Goal: Task Accomplishment & Management: Complete application form

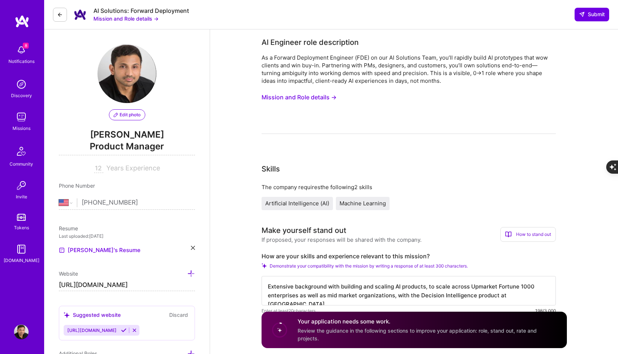
select select "US"
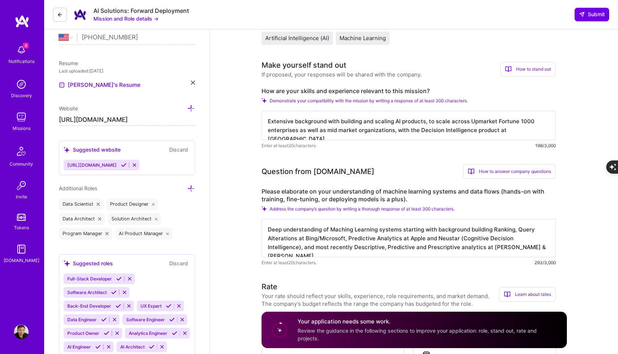
scroll to position [243, 0]
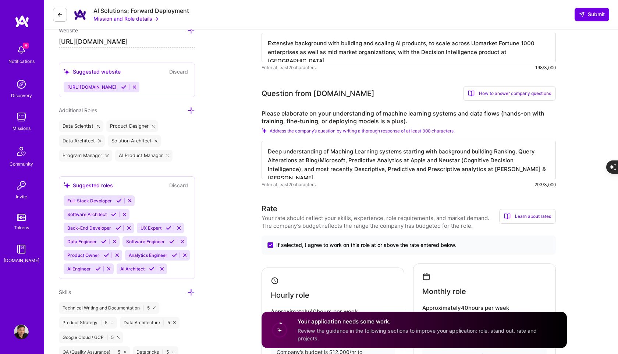
click at [283, 332] on circle at bounding box center [280, 330] width 14 height 14
click at [344, 329] on span "Review the guidance in the following sections to improve your application: role…" at bounding box center [417, 335] width 239 height 14
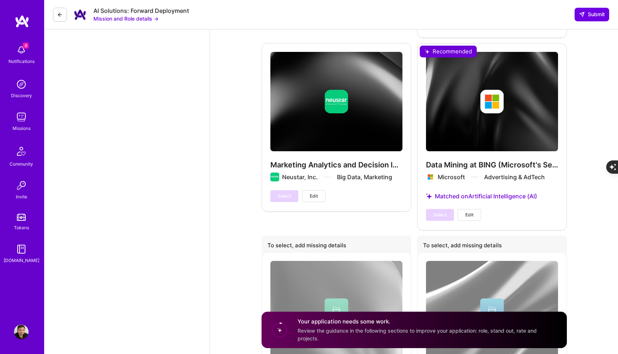
scroll to position [1596, 0]
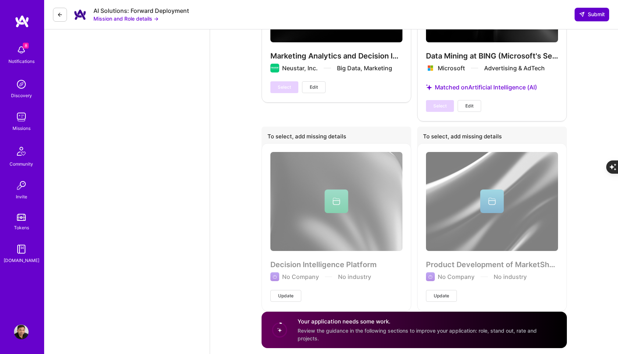
click at [595, 16] on span "Submit" at bounding box center [592, 14] width 26 height 7
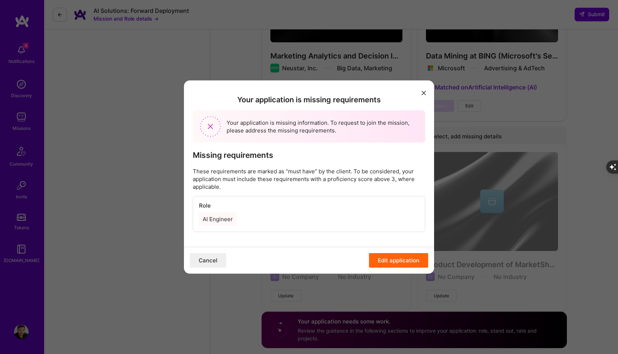
click at [425, 90] on button "modal" at bounding box center [424, 93] width 9 height 12
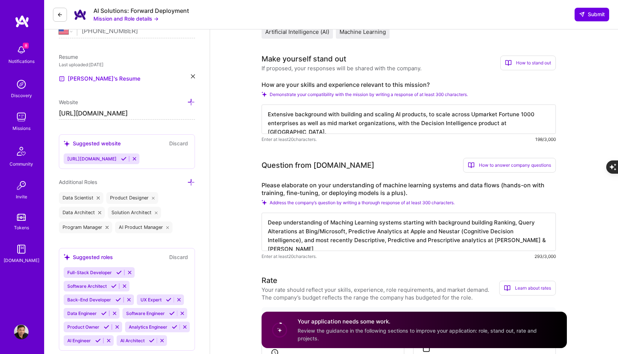
scroll to position [234, 0]
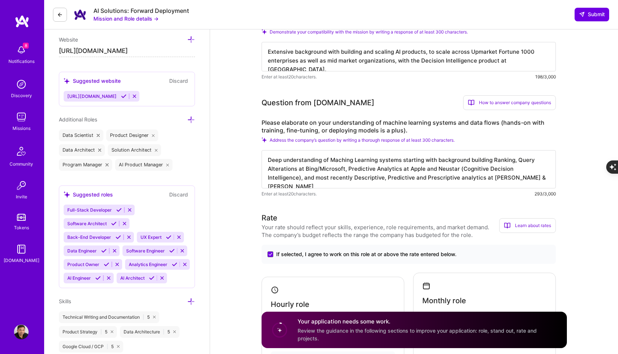
click at [191, 117] on icon at bounding box center [191, 120] width 8 height 8
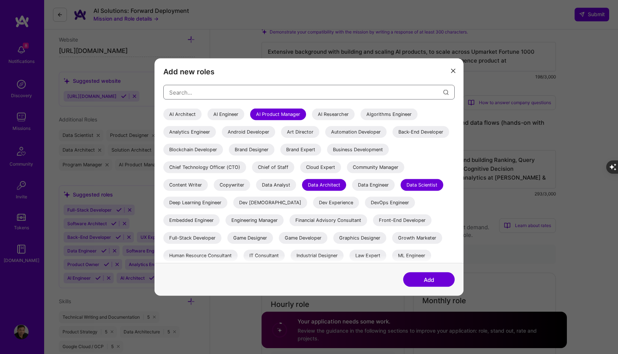
click at [218, 91] on input "modal" at bounding box center [306, 92] width 274 height 19
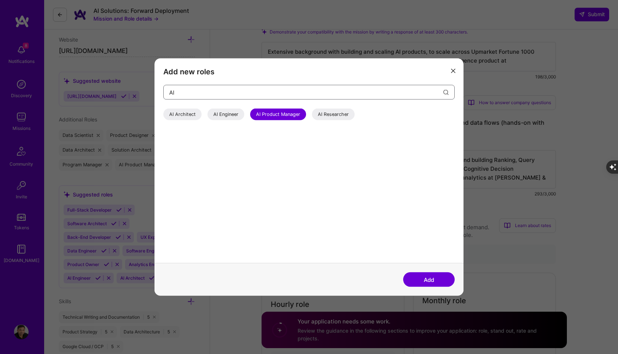
type input "AI"
click at [188, 114] on div "AI Architect" at bounding box center [182, 115] width 38 height 12
click at [227, 114] on div "AI Engineer" at bounding box center [226, 115] width 37 height 12
click at [329, 114] on div "AI Researcher" at bounding box center [333, 115] width 43 height 12
click at [433, 285] on button "Add" at bounding box center [429, 279] width 52 height 15
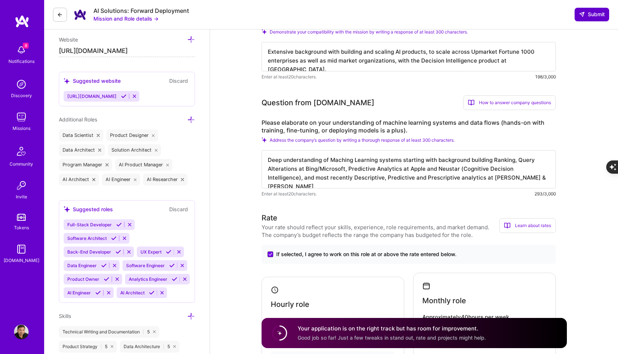
click at [593, 13] on span "Submit" at bounding box center [592, 14] width 26 height 7
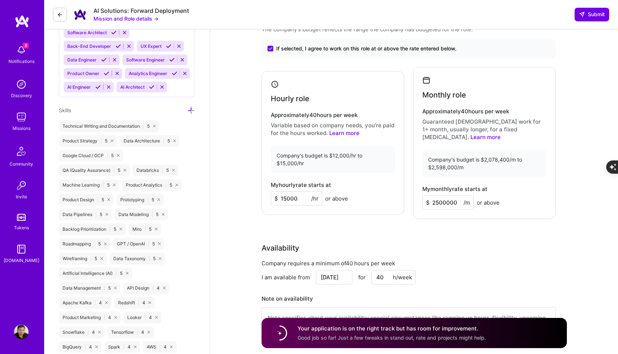
scroll to position [550, 0]
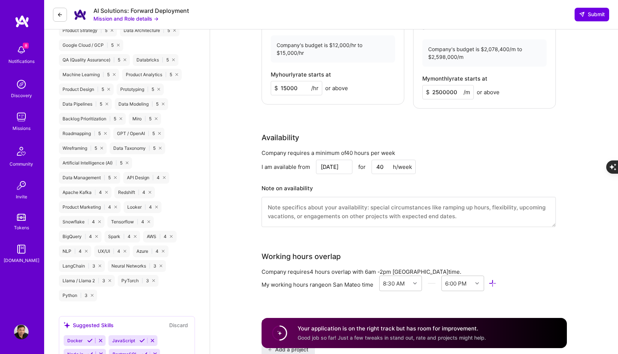
click at [303, 85] on input "15000" at bounding box center [297, 88] width 52 height 14
type input "150"
click at [458, 85] on input "2500000" at bounding box center [449, 92] width 52 height 14
type input "2"
type input "15000"
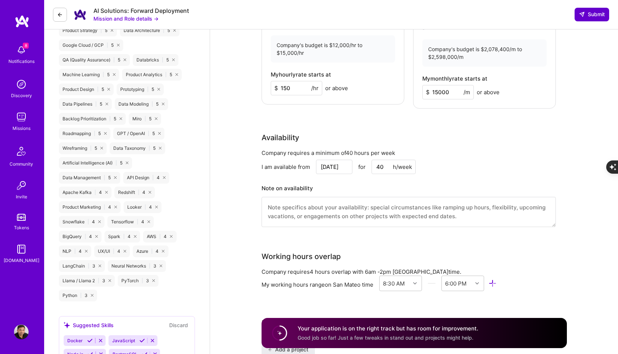
click at [595, 10] on button "Submit" at bounding box center [592, 14] width 35 height 13
